Goal: Task Accomplishment & Management: Use online tool/utility

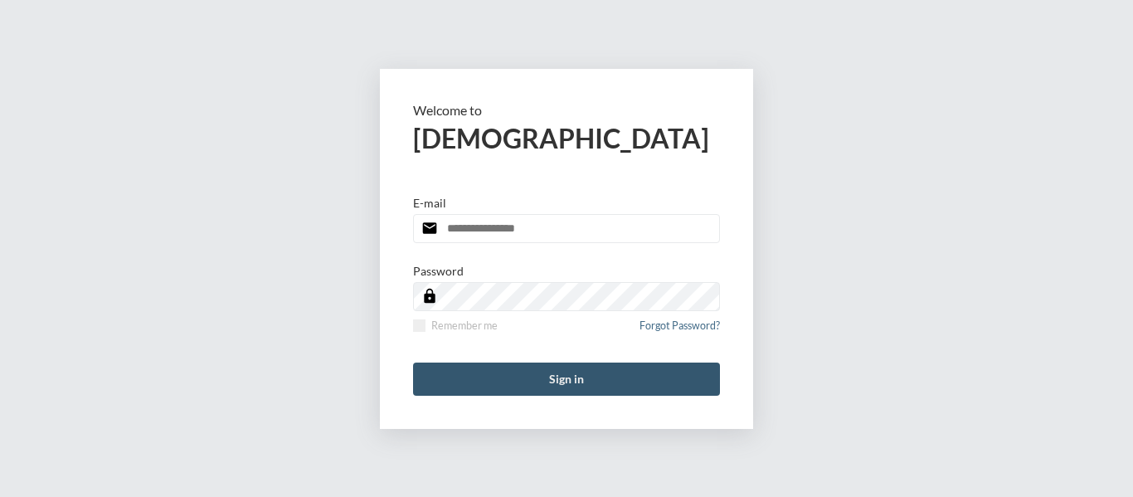
type input "**********"
click at [558, 379] on button "Sign in" at bounding box center [566, 378] width 307 height 33
